Goal: Transaction & Acquisition: Purchase product/service

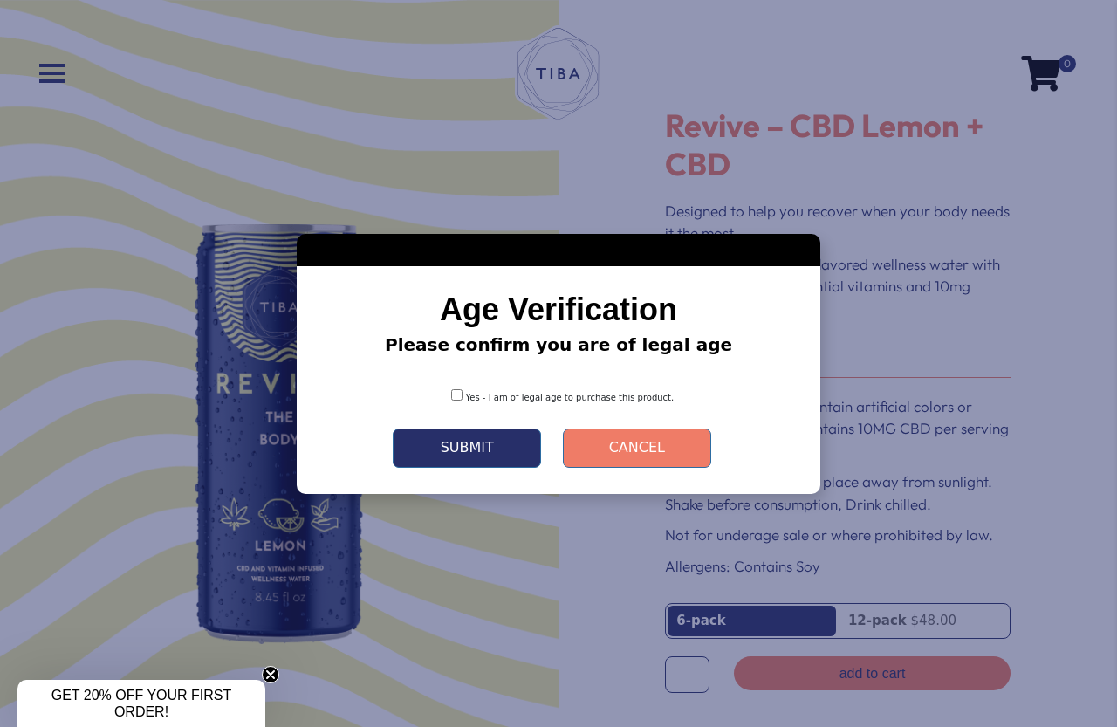
click at [466, 402] on div "Yes - I am of legal age to purchase this product." at bounding box center [558, 391] width 471 height 39
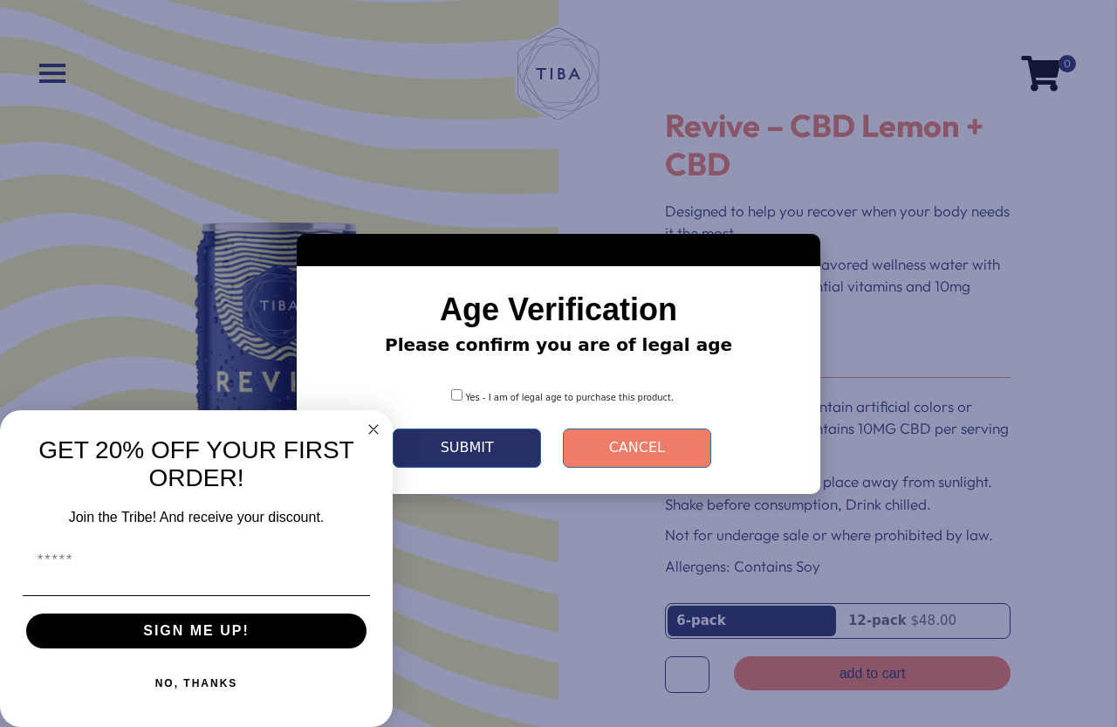
click at [463, 457] on button "Submit" at bounding box center [467, 447] width 148 height 39
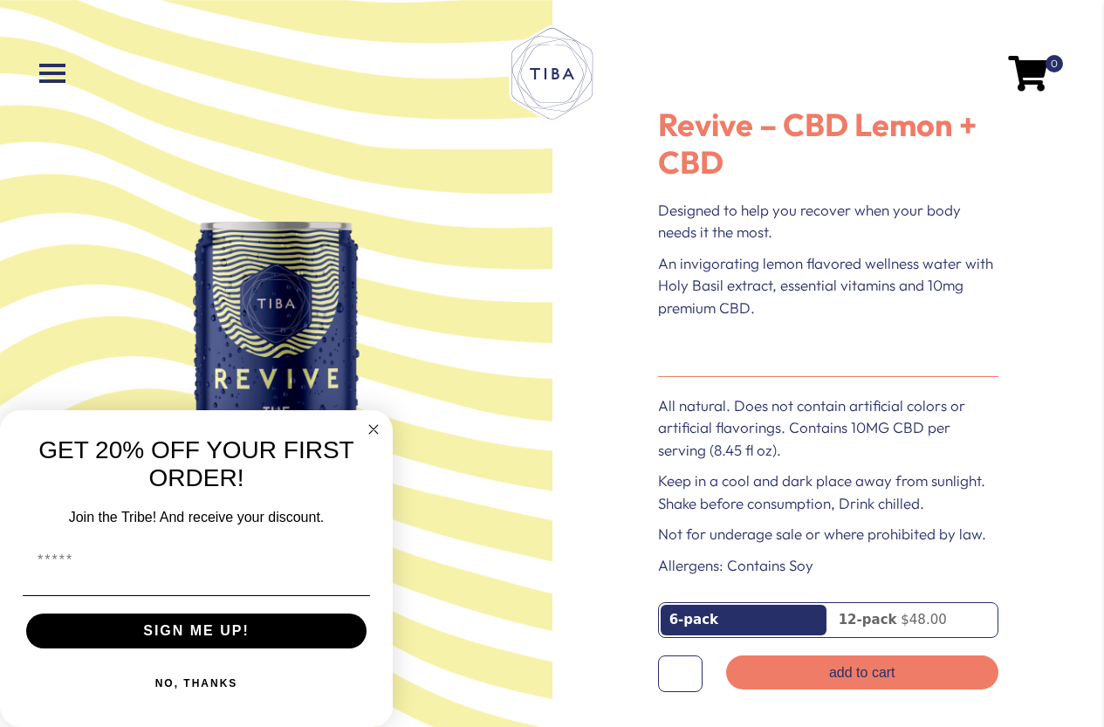
click at [47, 61] on nav "0" at bounding box center [551, 73] width 1069 height 111
click at [51, 75] on span at bounding box center [52, 73] width 26 height 3
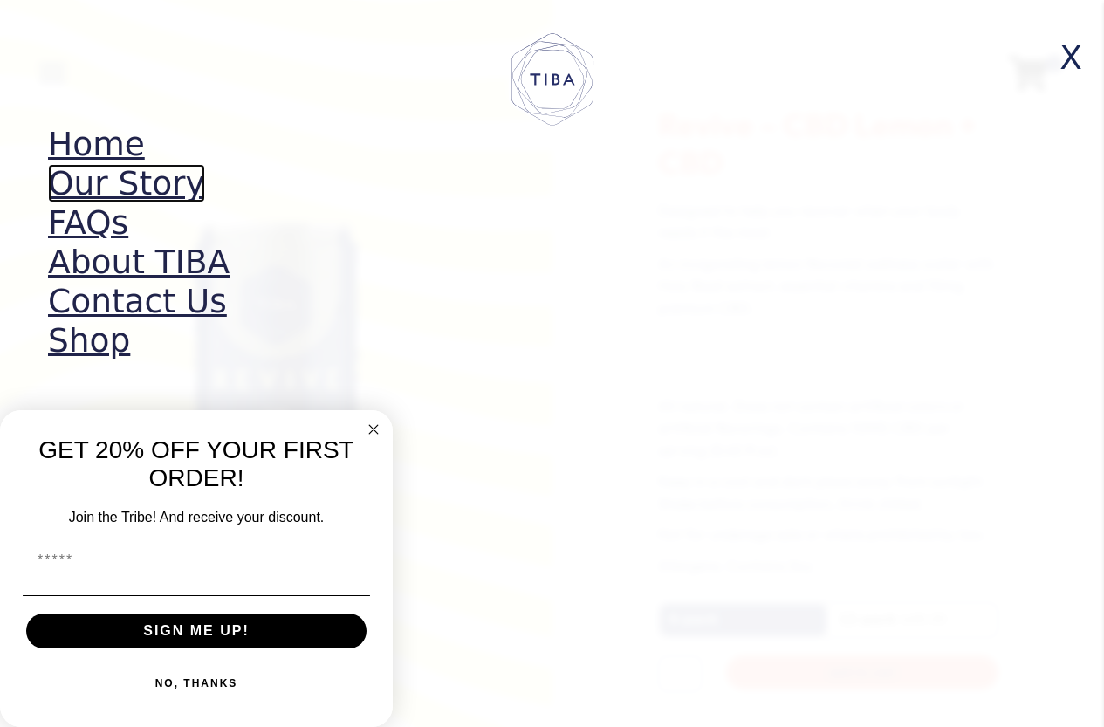
click at [97, 181] on link "Our Story" at bounding box center [126, 183] width 157 height 38
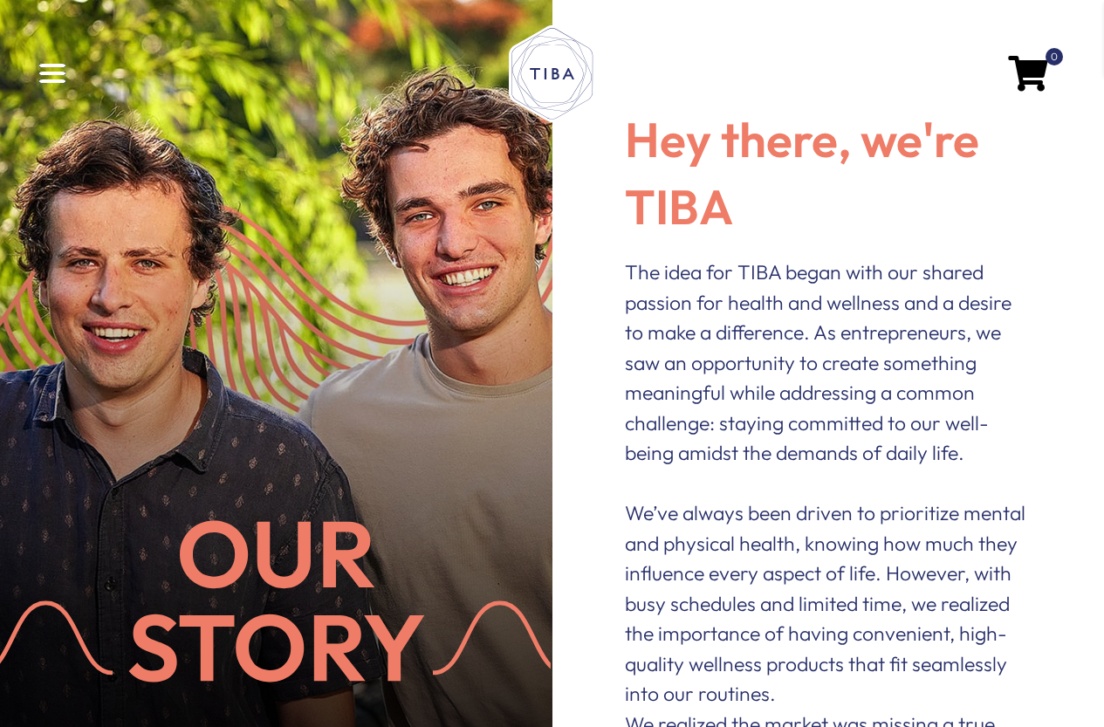
click at [53, 73] on span at bounding box center [52, 73] width 26 height 3
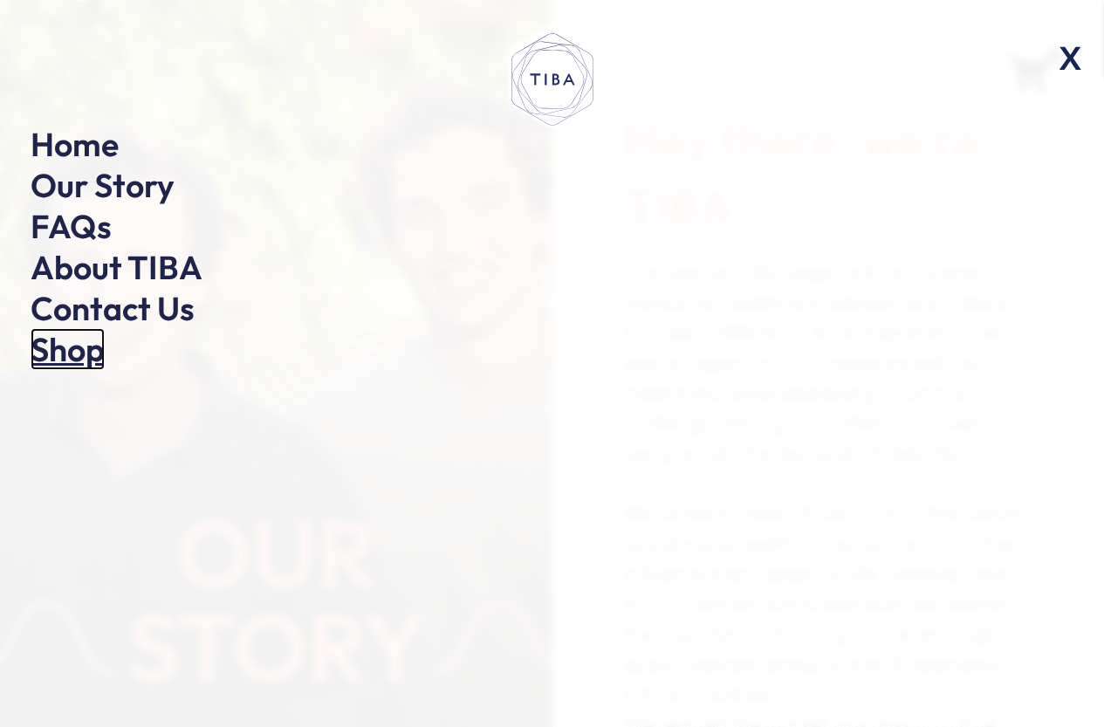
click at [74, 357] on link "Shop" at bounding box center [68, 349] width 74 height 42
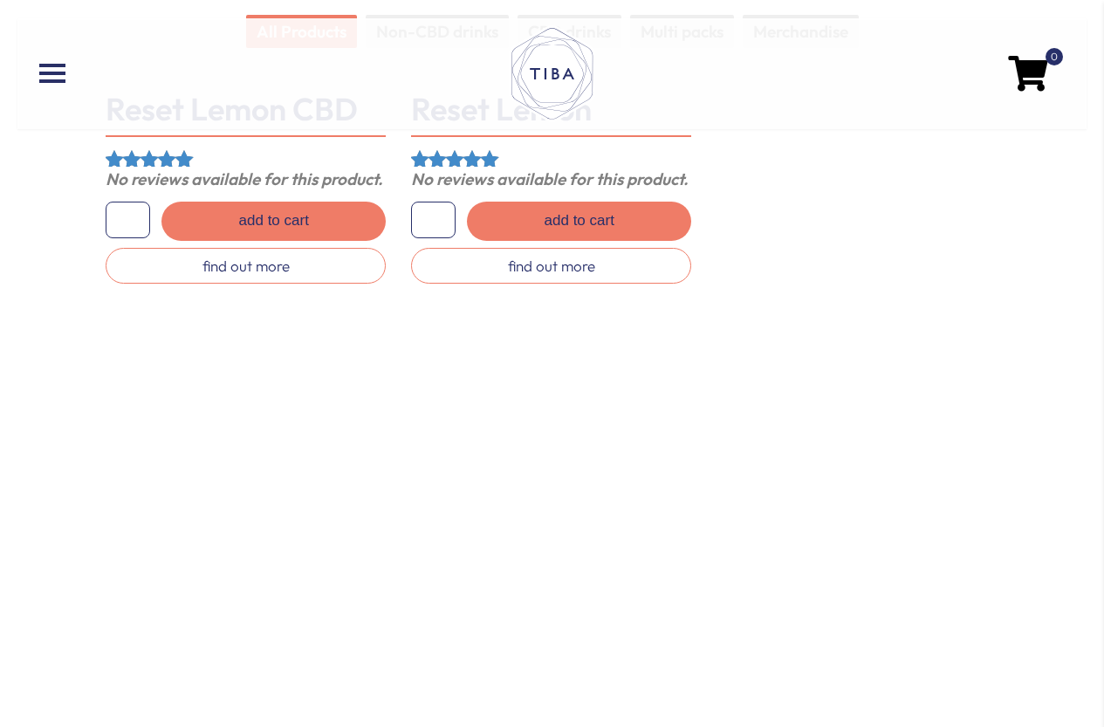
scroll to position [143, 0]
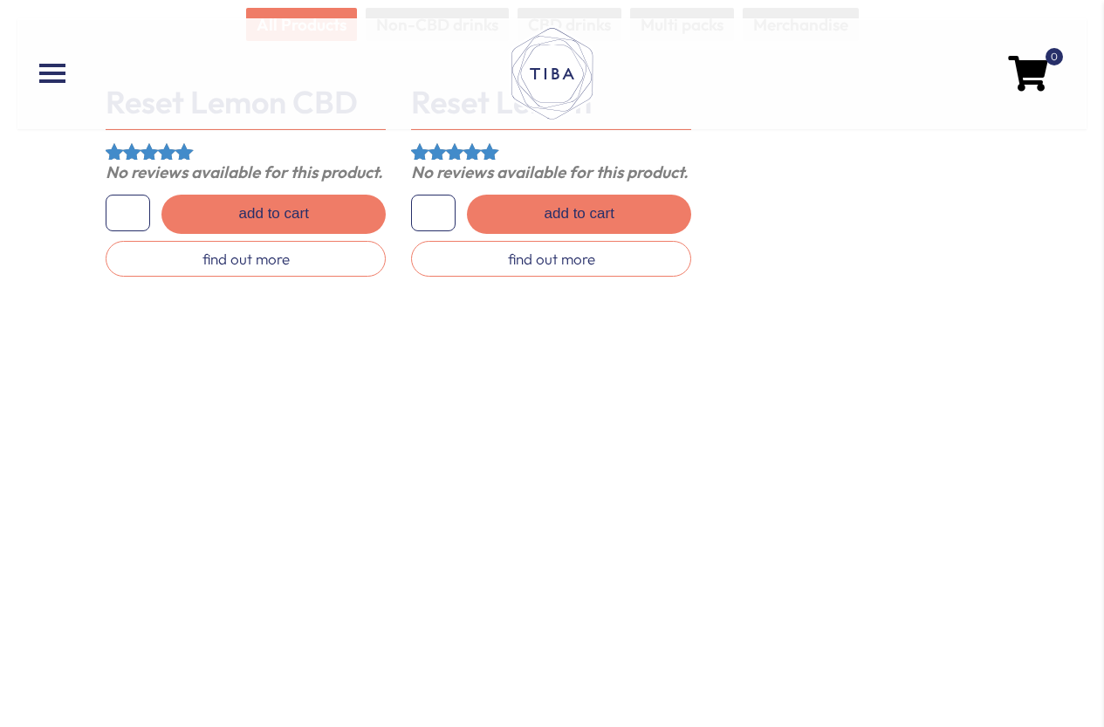
drag, startPoint x: 1099, startPoint y: 116, endPoint x: 1101, endPoint y: 61, distance: 55.0
click at [1101, 61] on div "0" at bounding box center [552, 74] width 1104 height 146
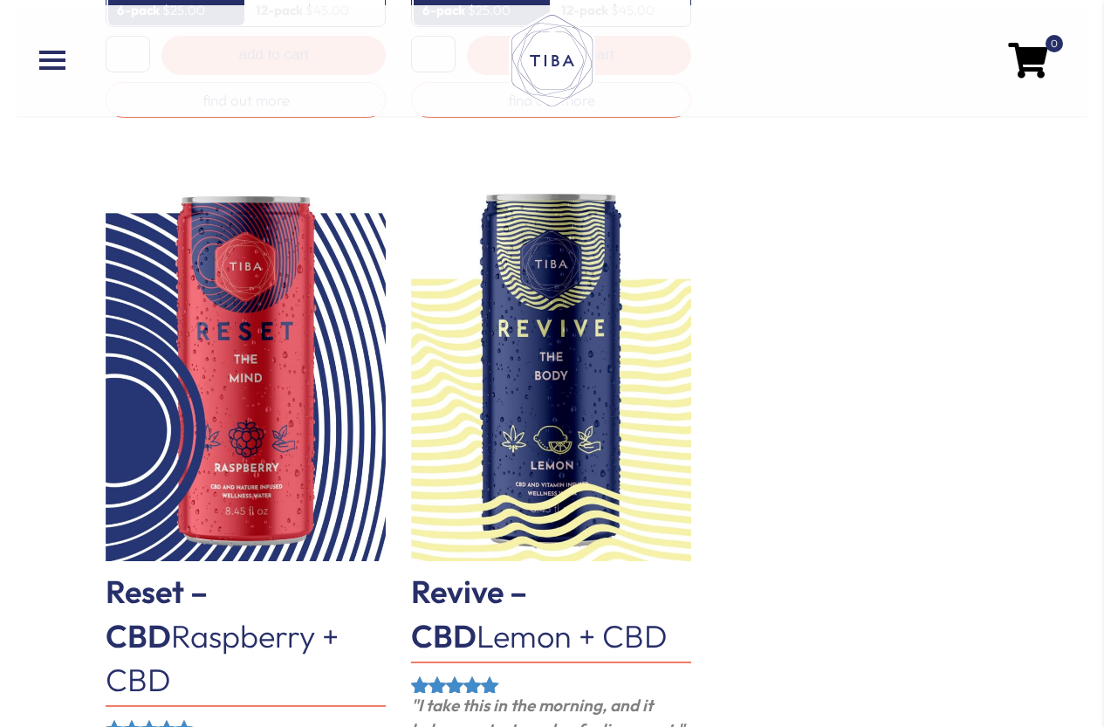
scroll to position [2184, 0]
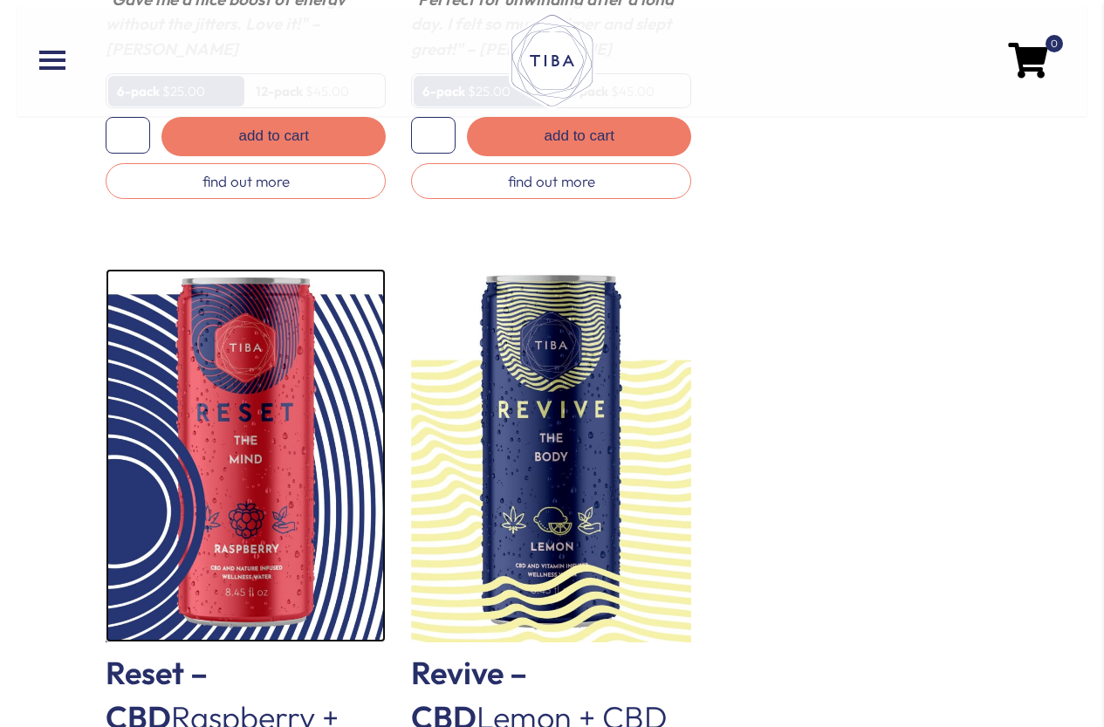
click at [335, 524] on img at bounding box center [246, 456] width 280 height 374
click at [278, 524] on img at bounding box center [246, 456] width 280 height 374
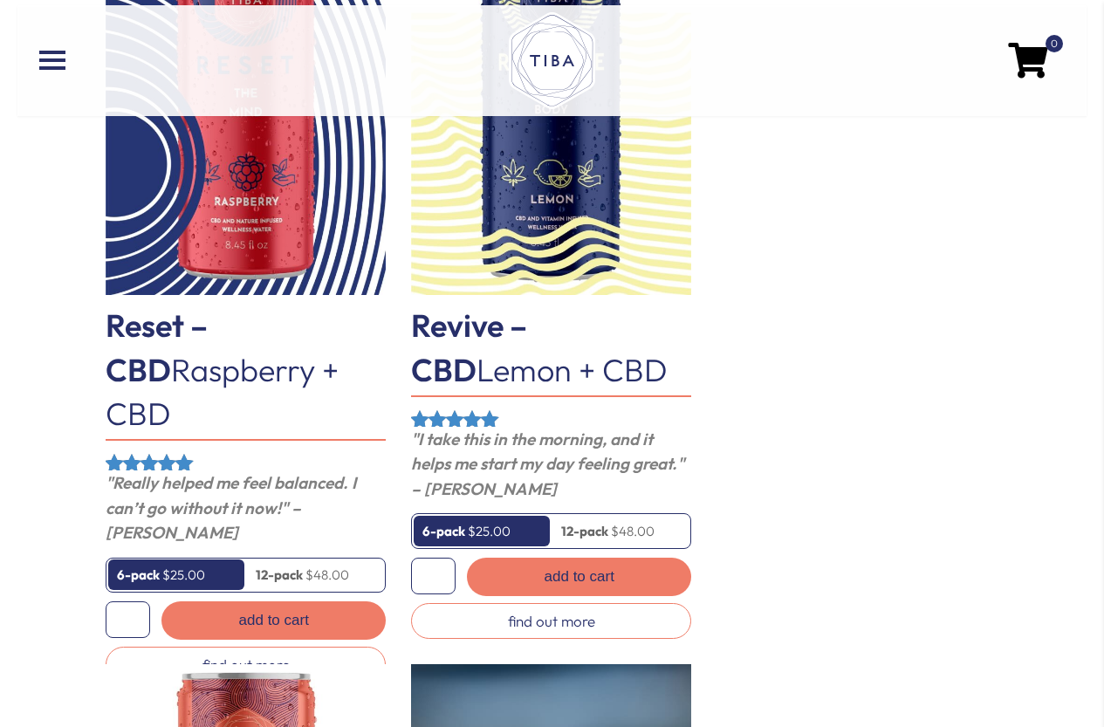
scroll to position [2396, 0]
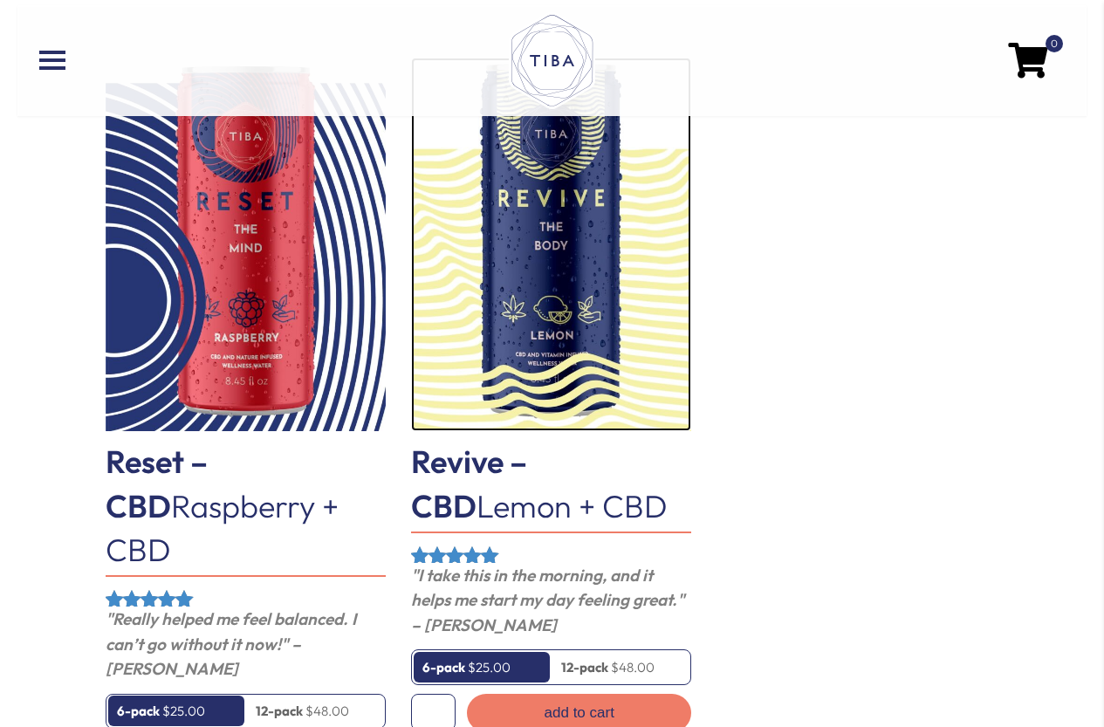
click at [559, 293] on img at bounding box center [551, 245] width 280 height 374
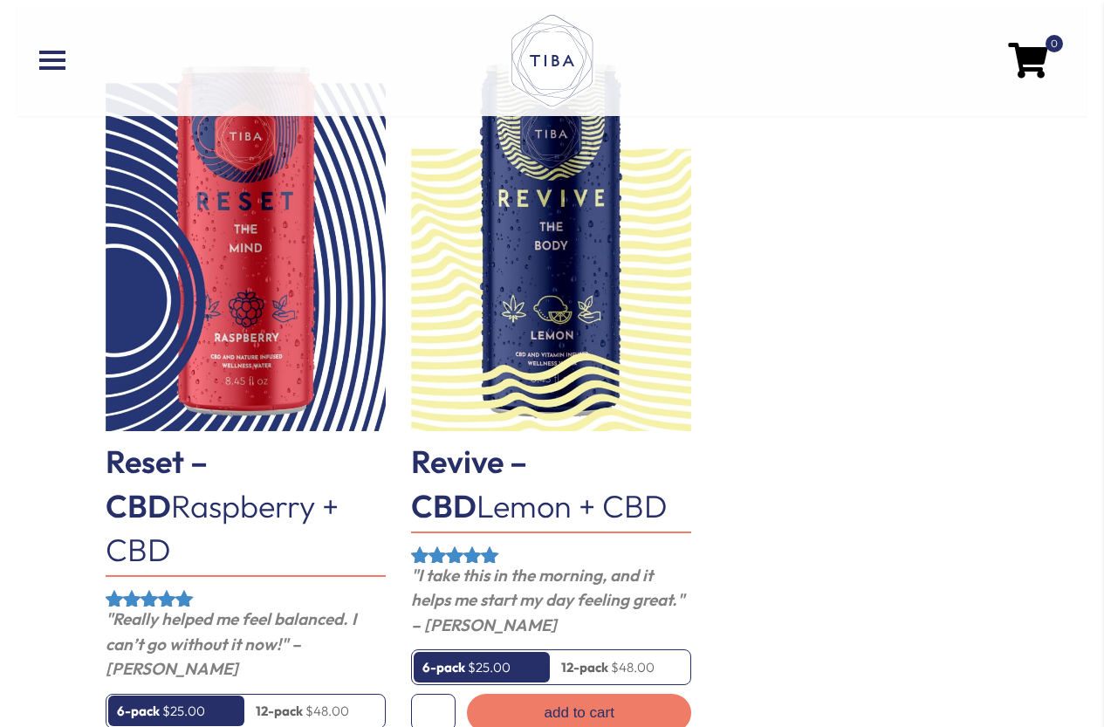
scroll to position [2394, 0]
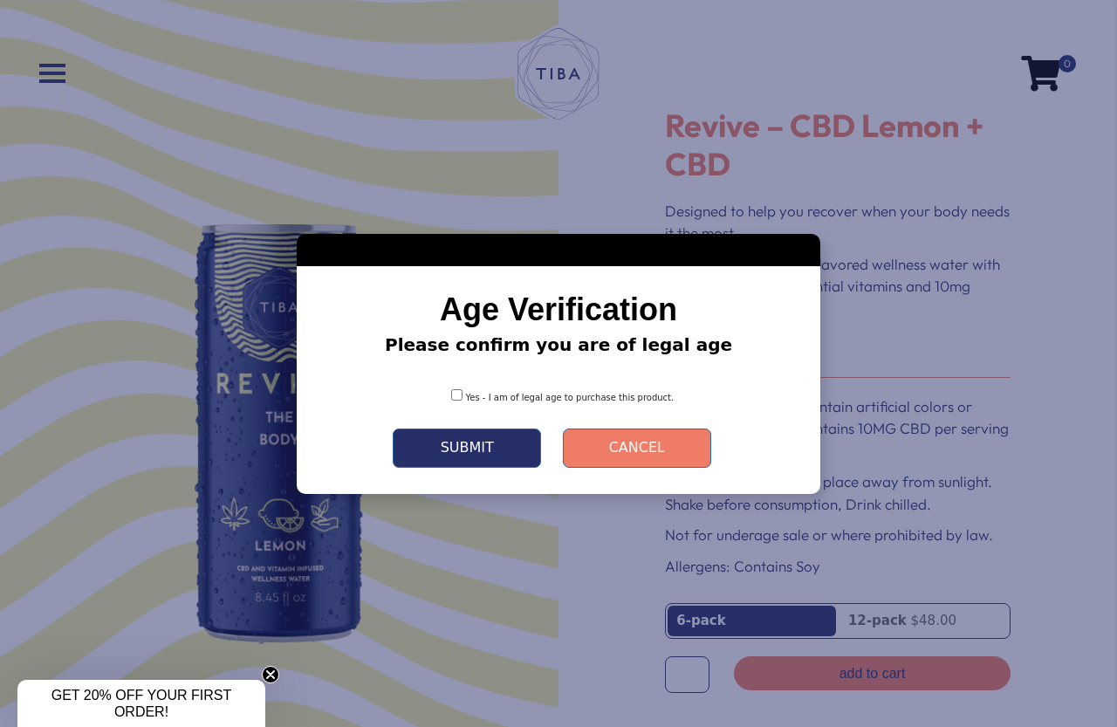
click at [471, 451] on button "Submit" at bounding box center [467, 447] width 148 height 39
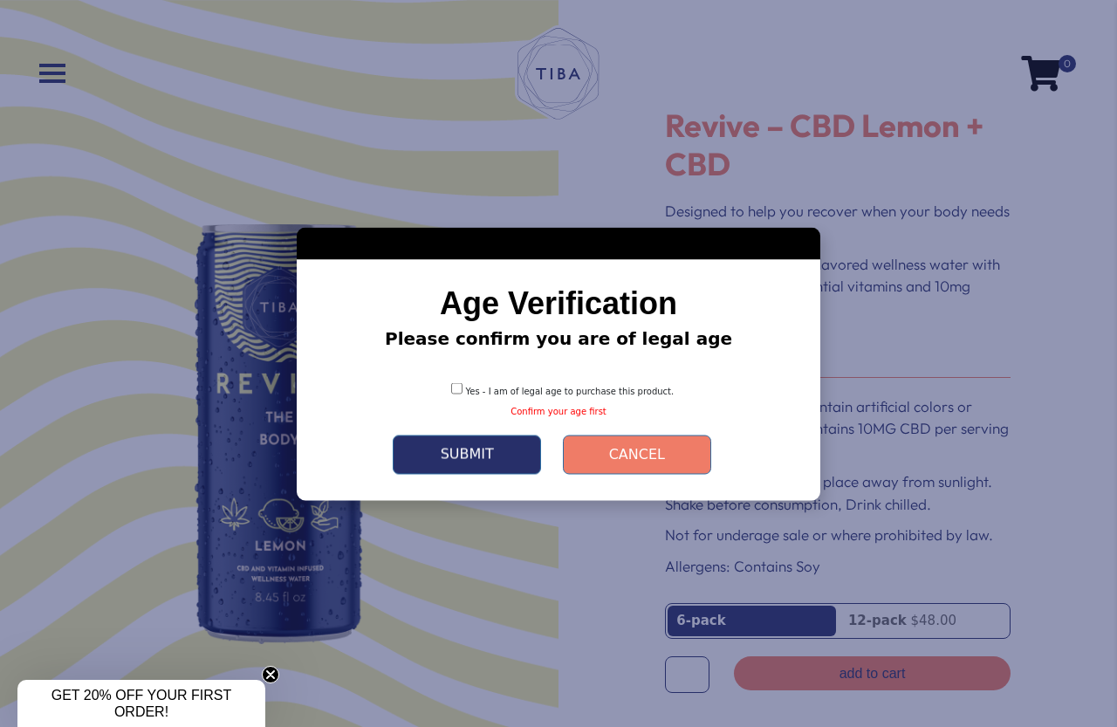
click at [479, 452] on button "Submit" at bounding box center [467, 454] width 148 height 39
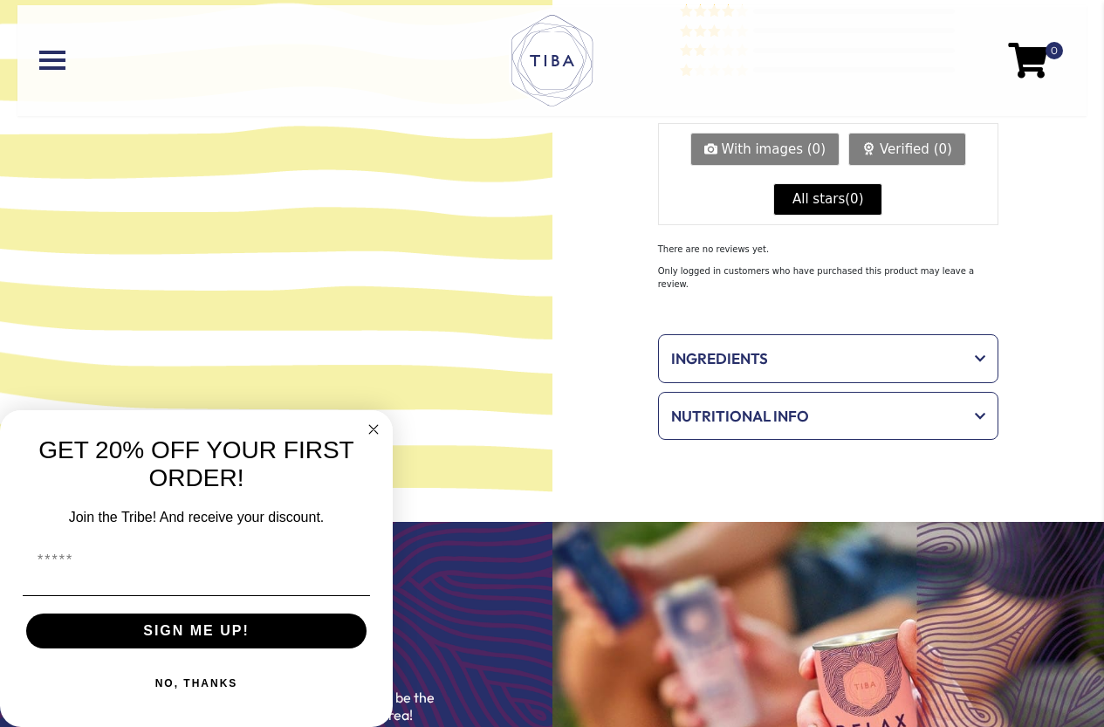
scroll to position [1961, 0]
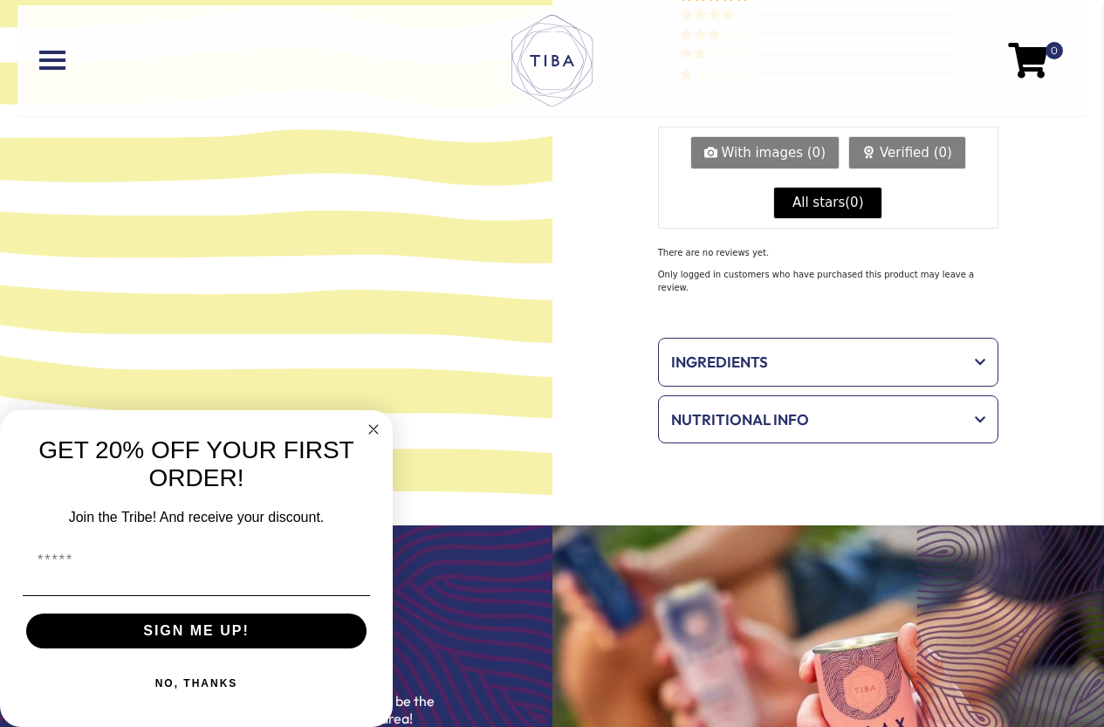
click at [982, 356] on span at bounding box center [974, 362] width 24 height 12
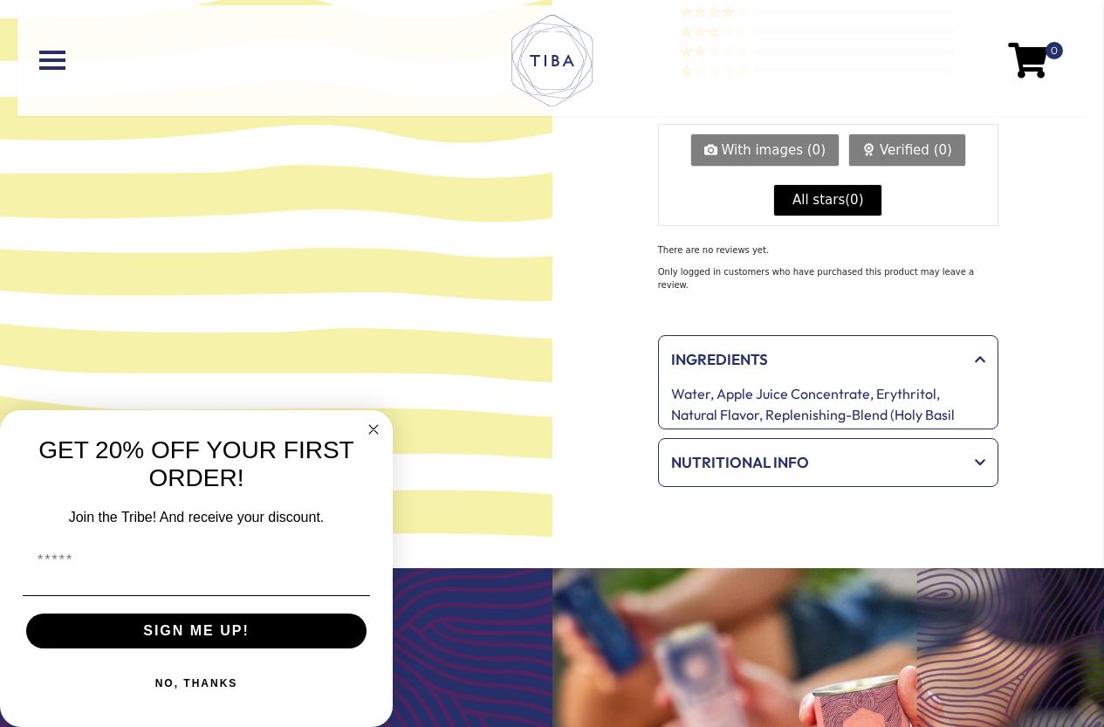
scroll to position [1966, 0]
